Goal: Task Accomplishment & Management: Manage account settings

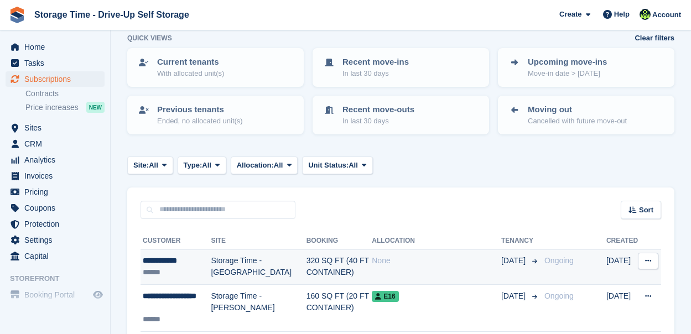
scroll to position [133, 0]
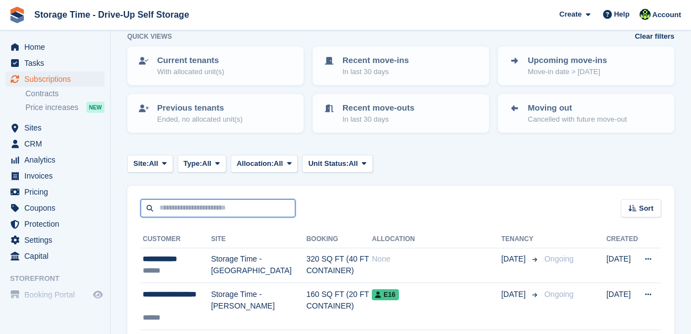
click at [213, 207] on input "text" at bounding box center [217, 208] width 155 height 18
type input "******"
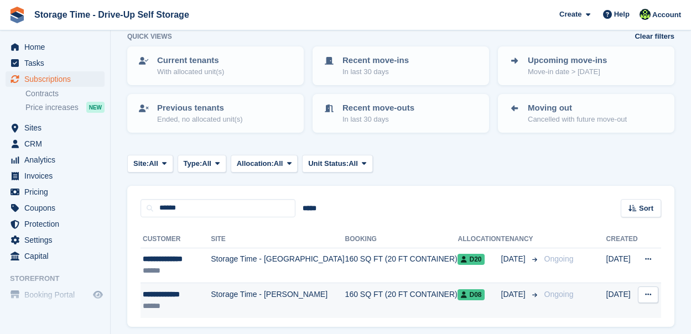
click at [302, 304] on td "Storage Time - [PERSON_NAME]" at bounding box center [278, 300] width 134 height 35
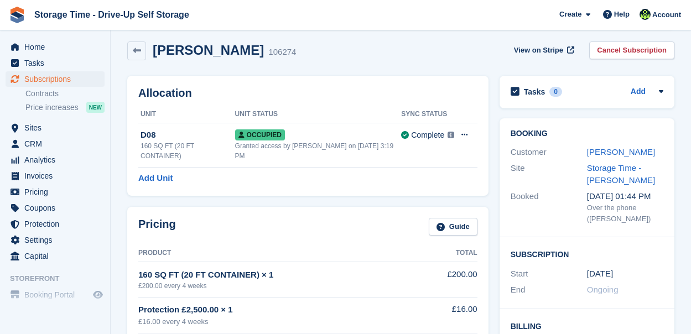
scroll to position [88, 0]
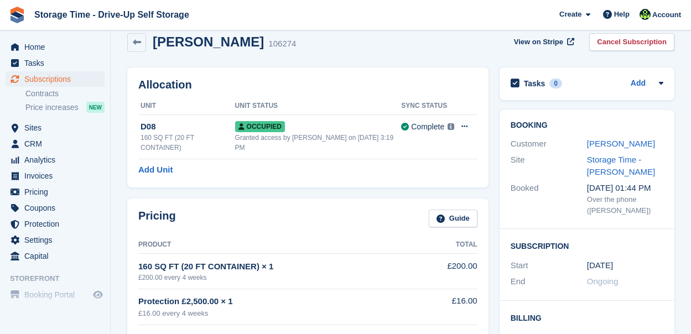
click at [597, 138] on div "[PERSON_NAME]" at bounding box center [625, 144] width 76 height 13
click at [597, 143] on link "[PERSON_NAME]" at bounding box center [621, 143] width 68 height 9
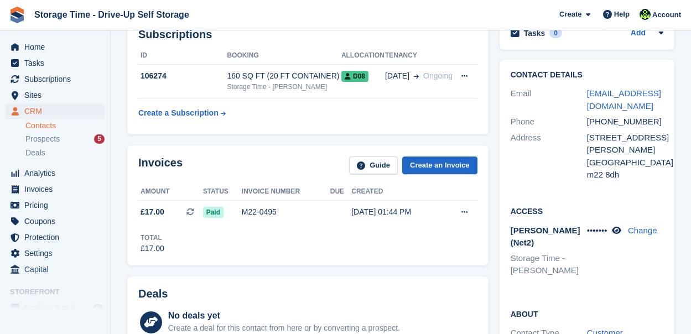
scroll to position [177, 0]
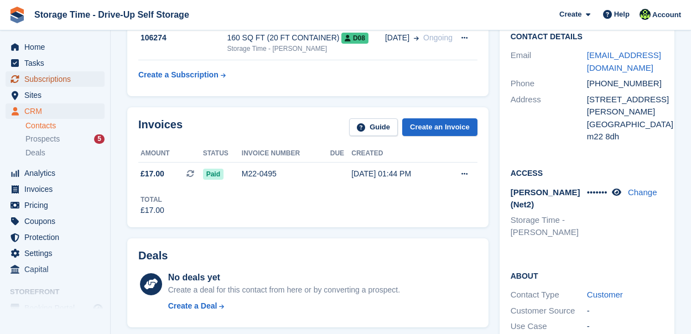
click at [58, 80] on span "Subscriptions" at bounding box center [57, 78] width 66 height 15
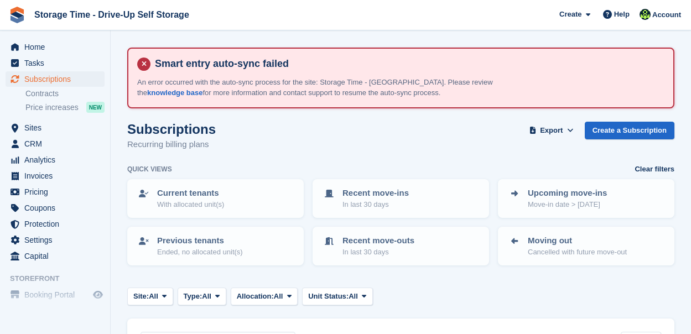
click at [446, 302] on div "Site: All All Storage Time - Sharston Storage Time - [GEOGRAPHIC_DATA] Type: Al…" at bounding box center [400, 297] width 547 height 18
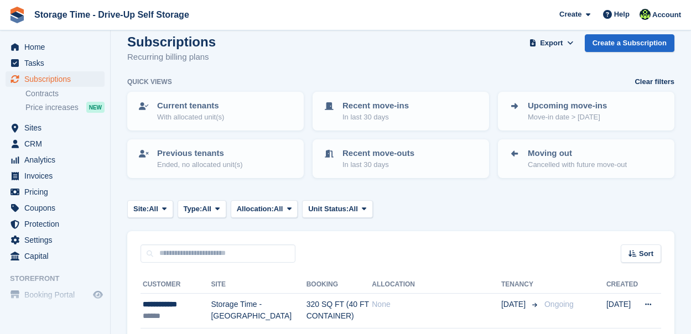
scroll to position [111, 0]
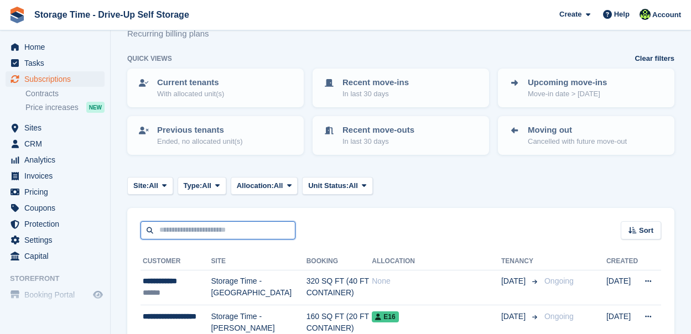
click at [267, 230] on input "text" at bounding box center [217, 230] width 155 height 18
type input "******"
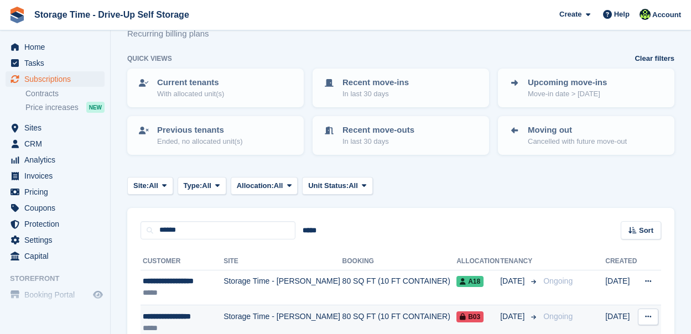
click at [344, 320] on td "80 SQ FT (10 FT CONTAINER)" at bounding box center [399, 322] width 114 height 35
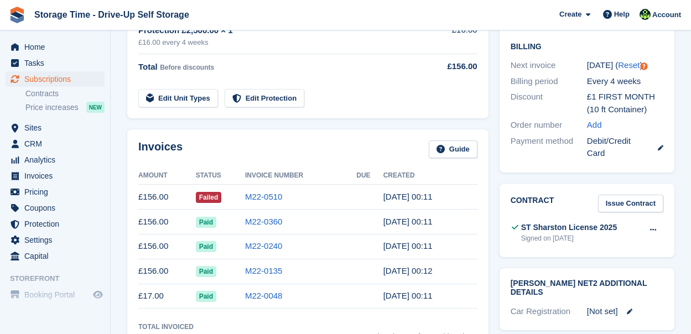
scroll to position [354, 0]
